Goal: Transaction & Acquisition: Purchase product/service

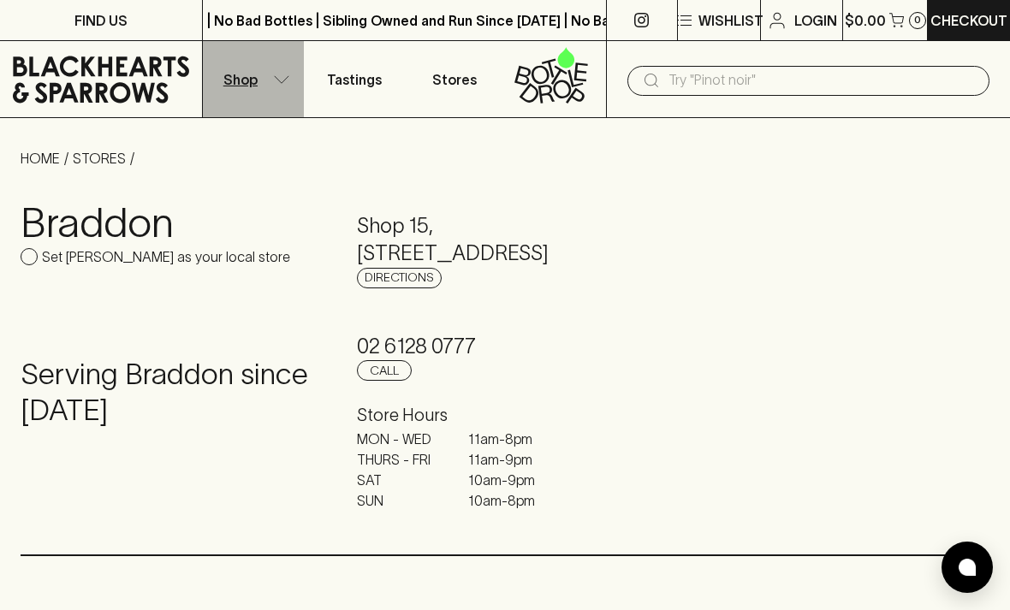
click at [292, 78] on button "Shop" at bounding box center [253, 79] width 101 height 76
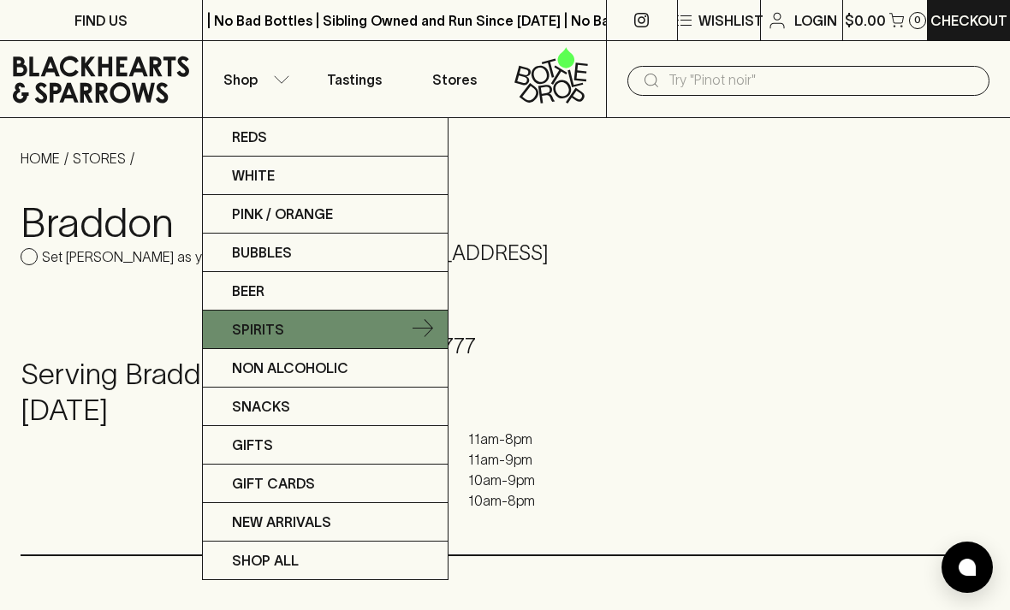
click at [277, 326] on p "Spirits" at bounding box center [258, 329] width 52 height 21
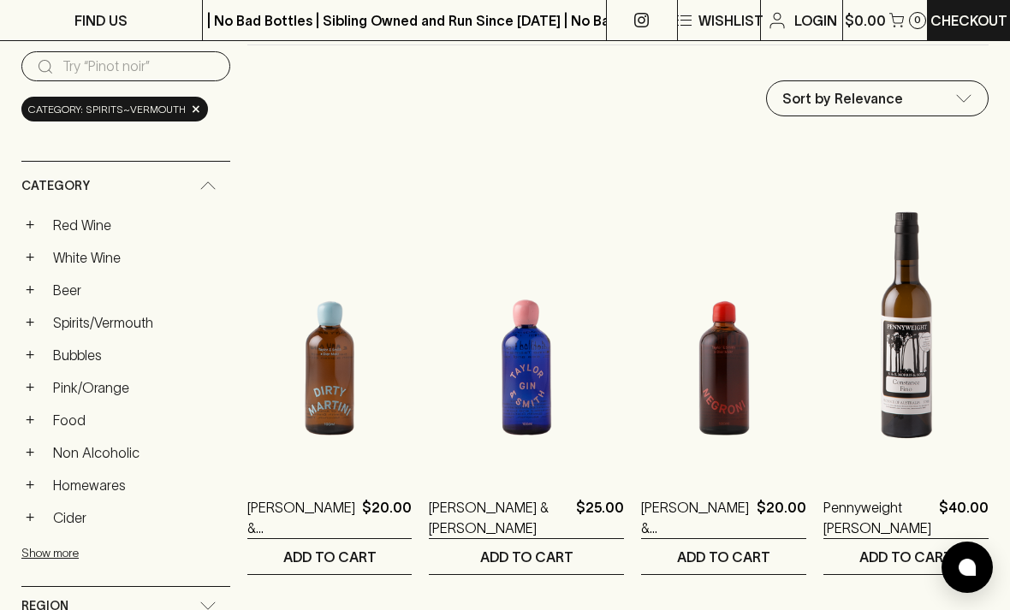
scroll to position [135, 0]
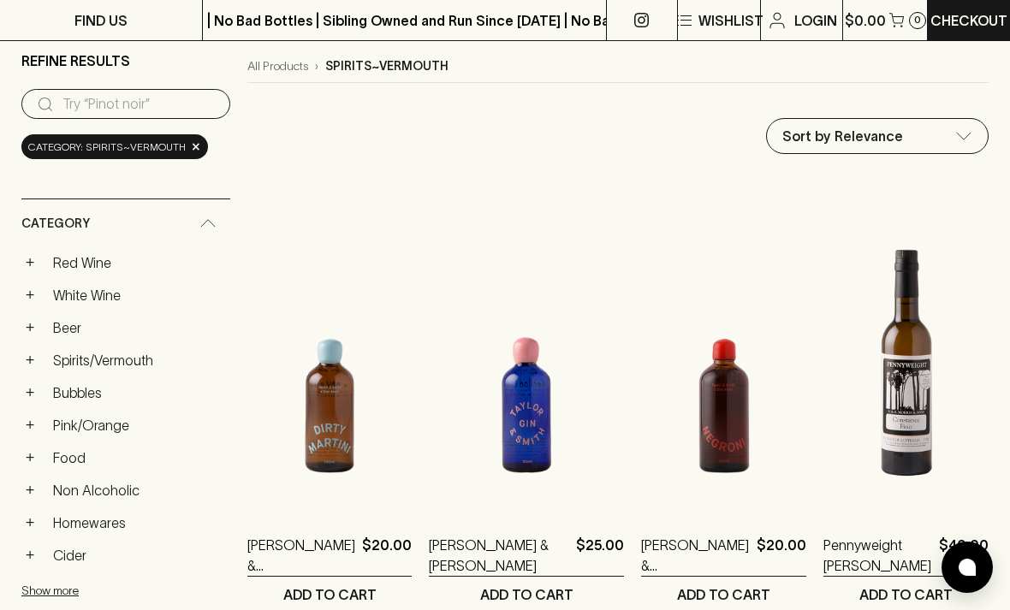
click at [176, 610] on div "+ Red Wine + White Wine + Beer + Spirits/Vermouth + Bubbles + Pink/Orange + Foo…" at bounding box center [125, 436] width 209 height 376
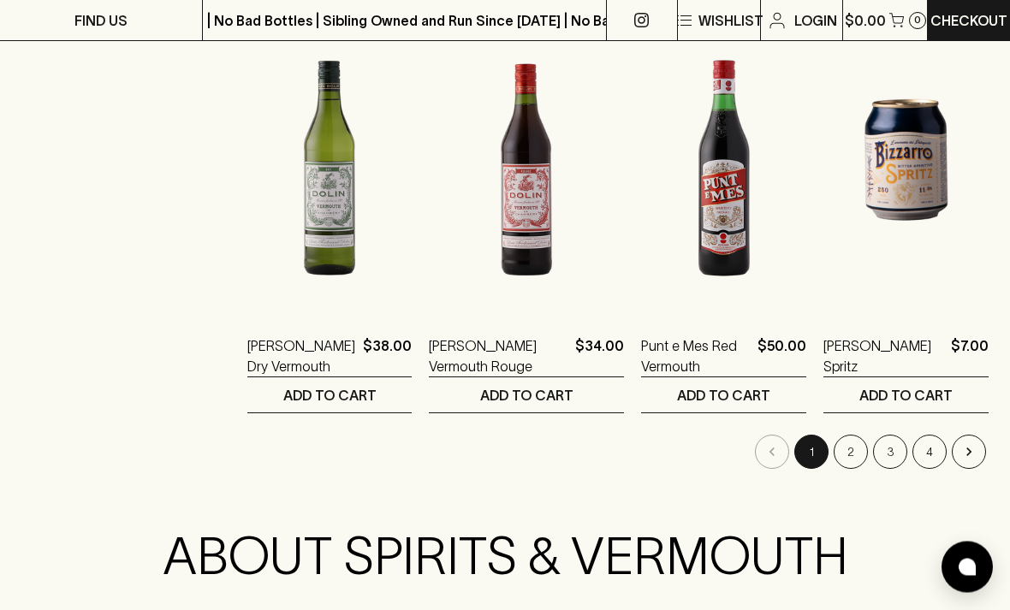
scroll to position [2177, 0]
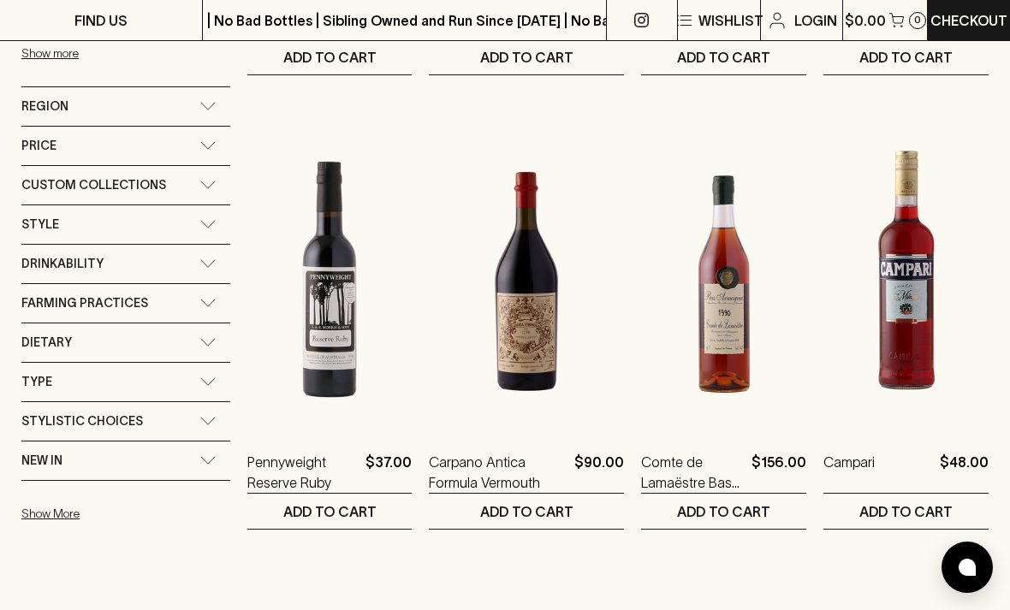
scroll to position [672, 0]
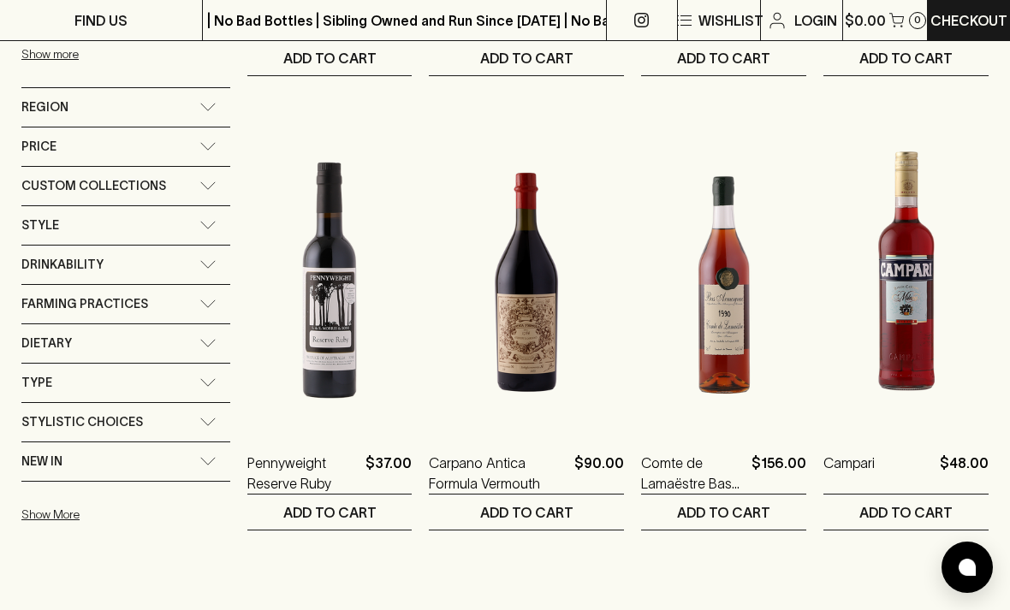
click at [204, 104] on icon at bounding box center [208, 107] width 17 height 9
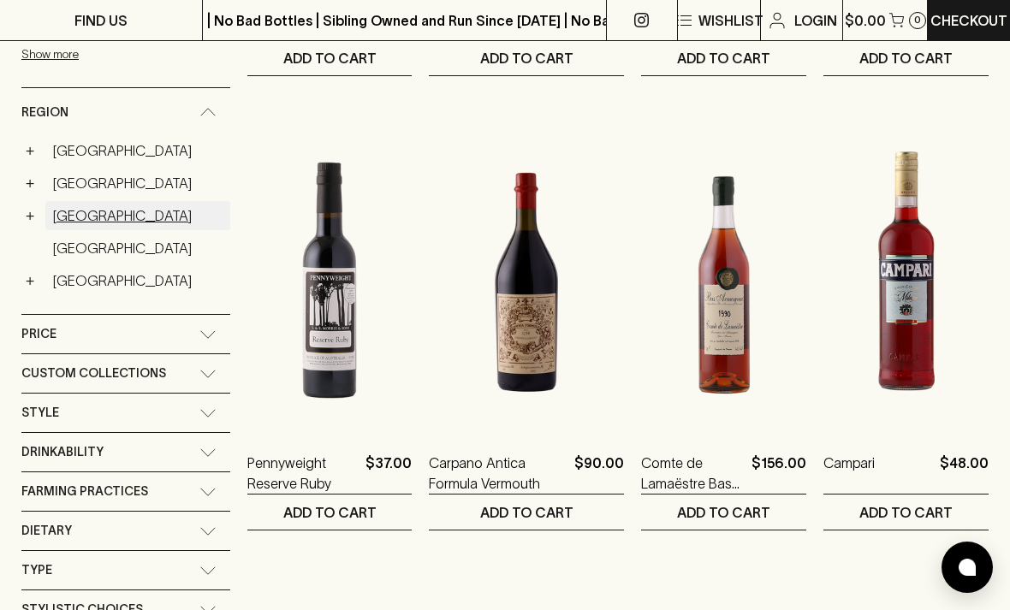
click at [60, 213] on link "[GEOGRAPHIC_DATA]" at bounding box center [137, 215] width 185 height 29
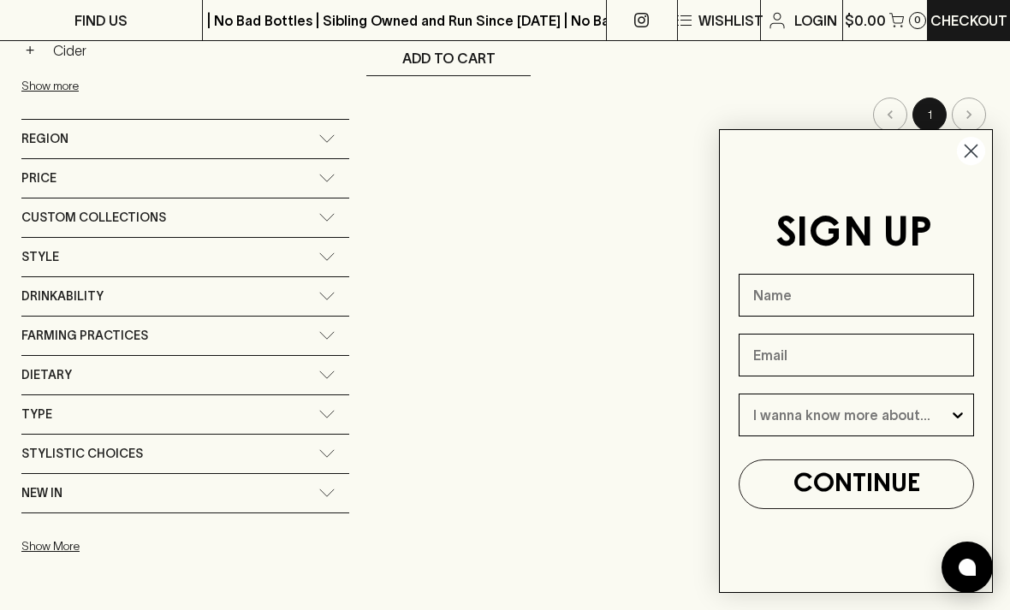
click at [972, 150] on icon "Close dialog" at bounding box center [972, 152] width 12 height 12
